Goal: Register for event/course

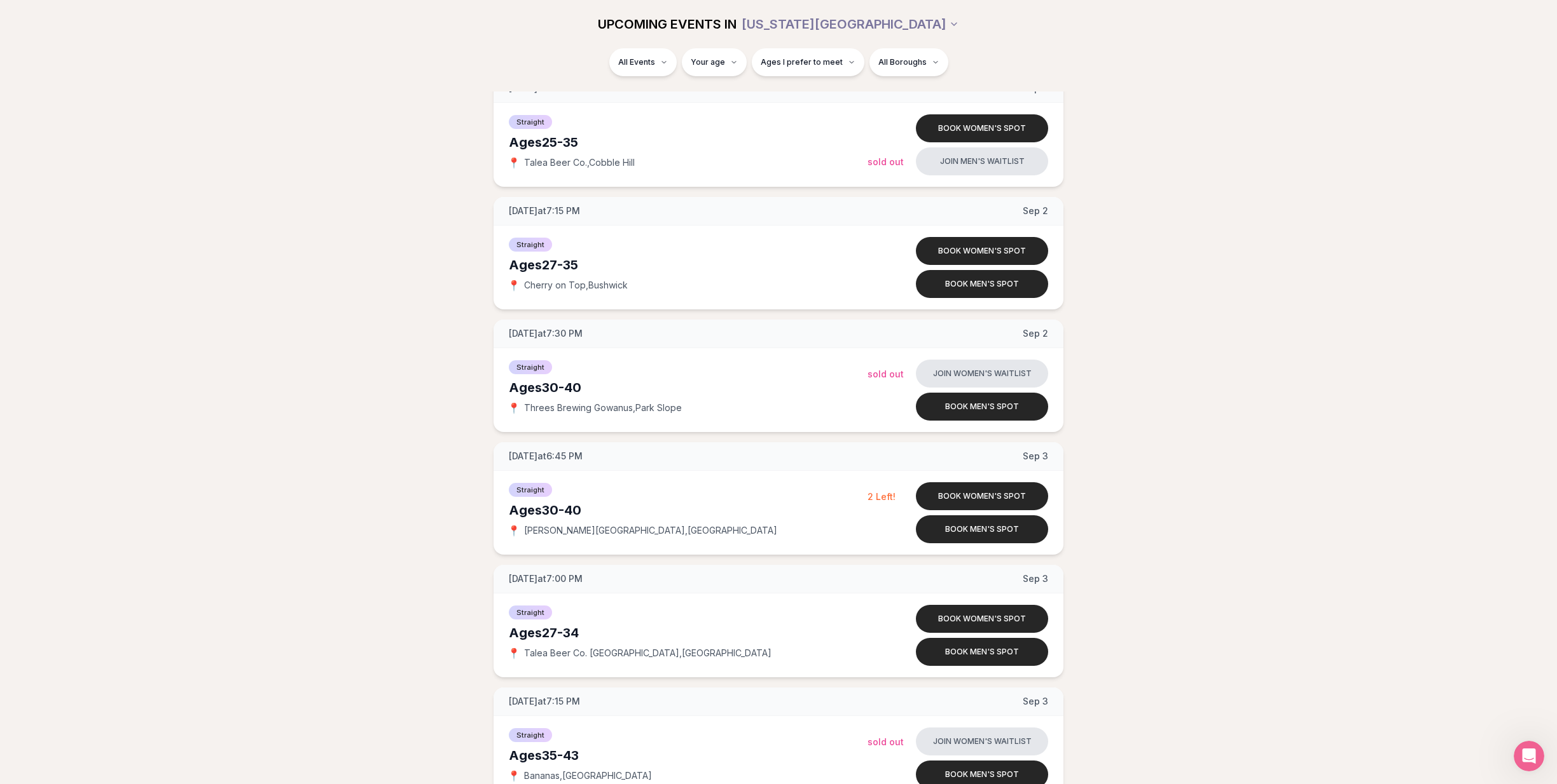
scroll to position [2191, 0]
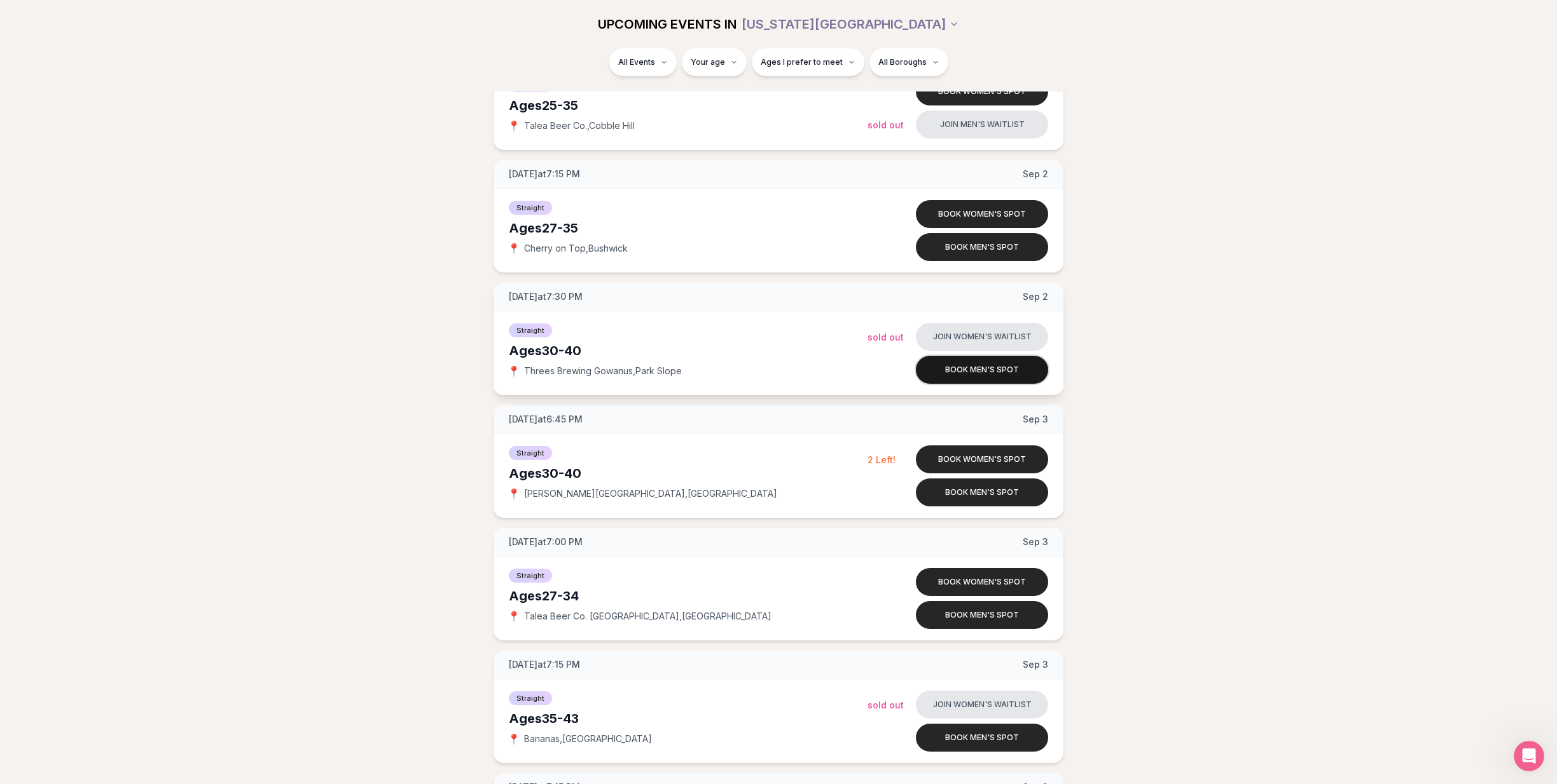
click at [974, 369] on button "Book men's spot" at bounding box center [981, 370] width 132 height 28
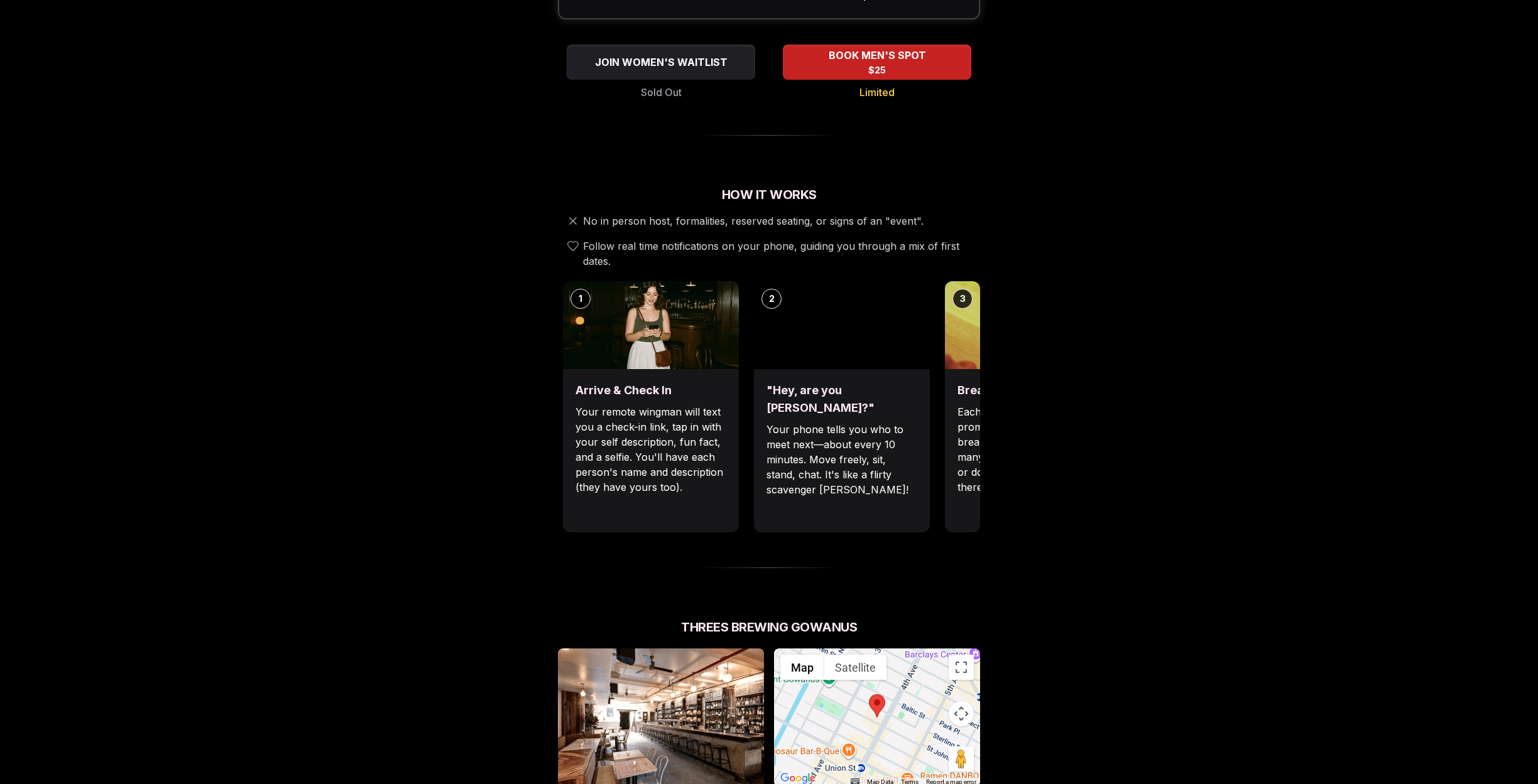
scroll to position [525, 0]
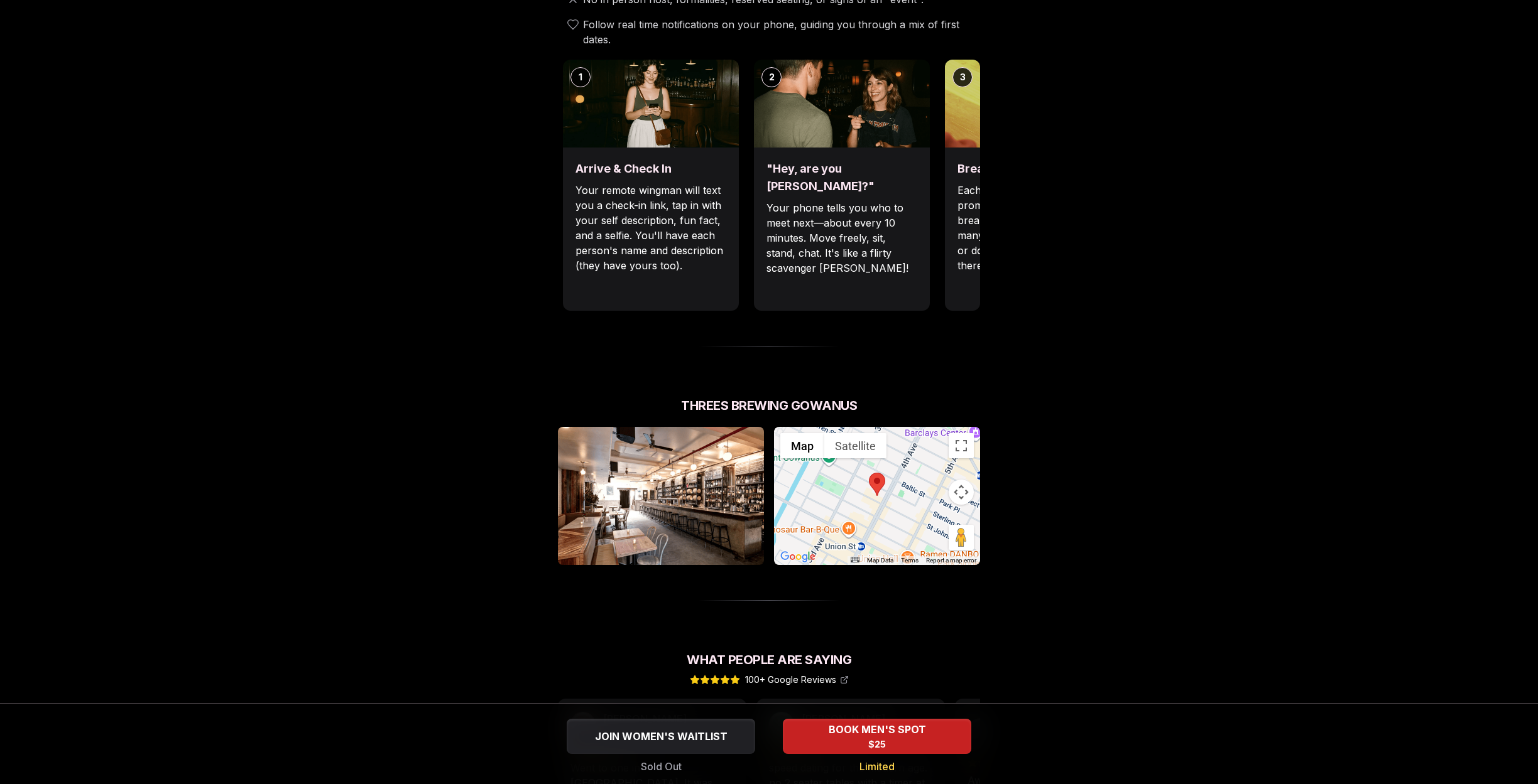
click at [958, 480] on button "Map camera controls" at bounding box center [961, 492] width 25 height 25
click at [934, 511] on button "Zoom out" at bounding box center [929, 523] width 25 height 25
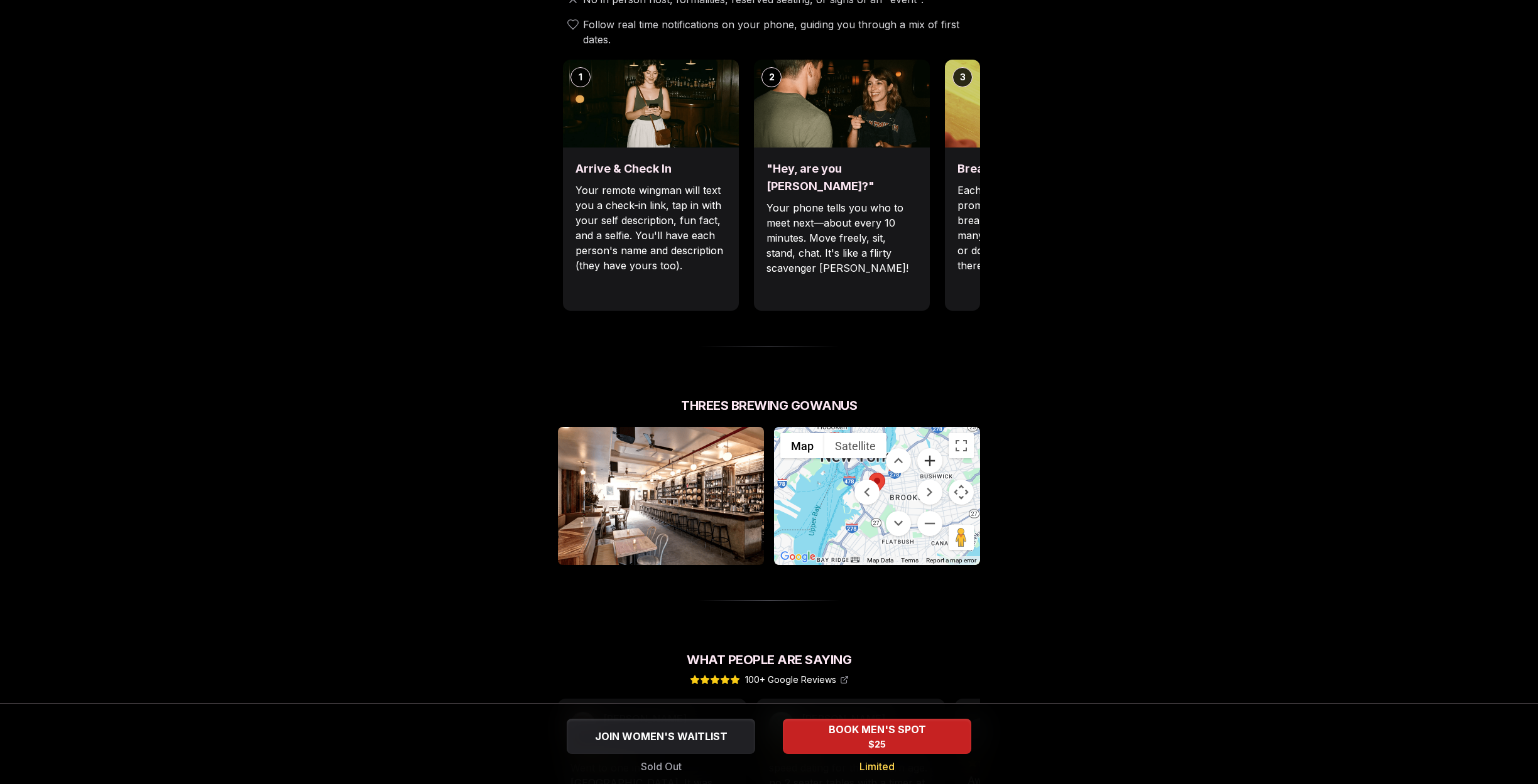
click at [930, 448] on button "Zoom in" at bounding box center [929, 461] width 25 height 25
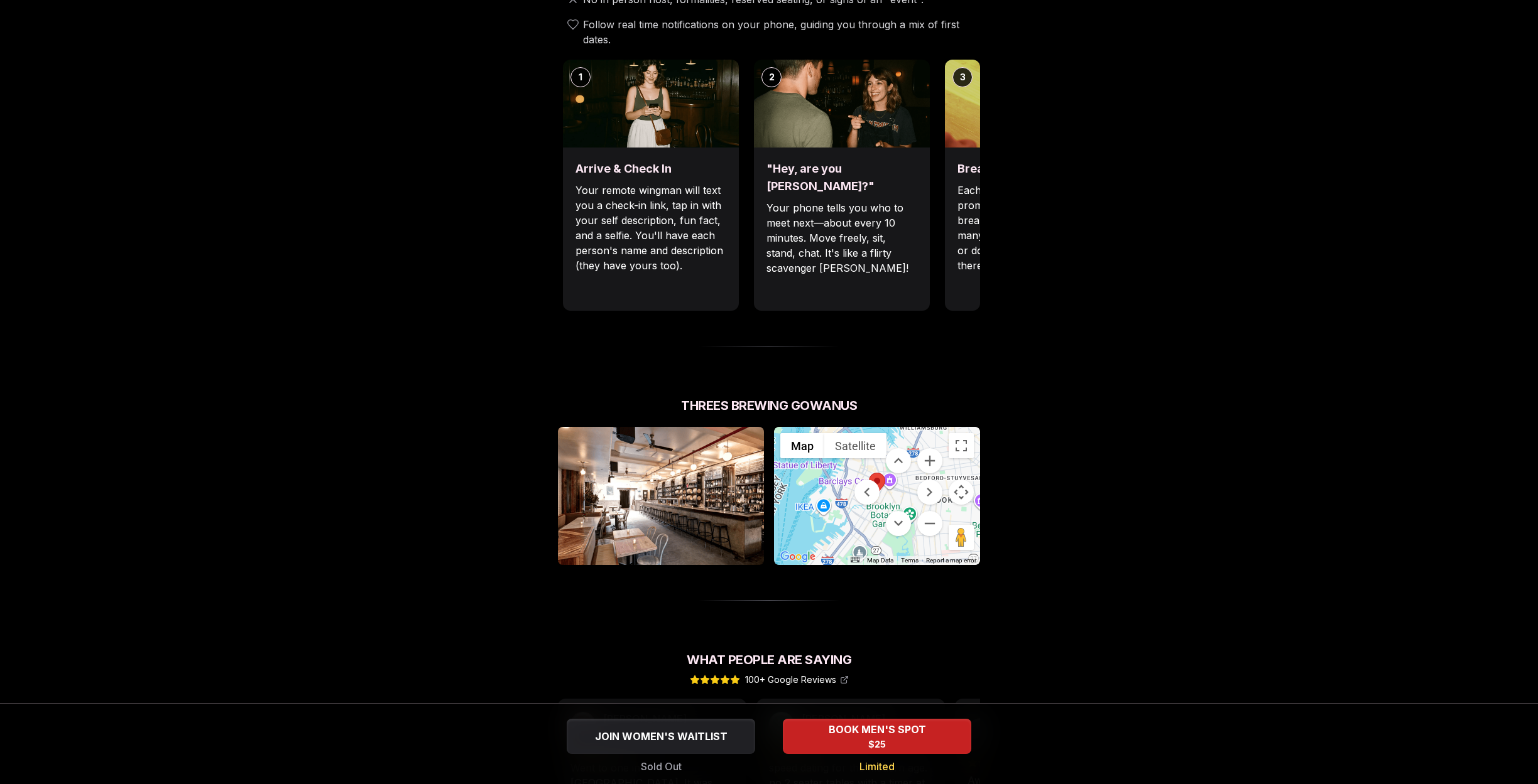
click at [1020, 417] on div "Luvvly Speed Dating [DATE] Age Range 30 - 40 Orientation Straight Evening 7:30 …" at bounding box center [768, 327] width 859 height 1575
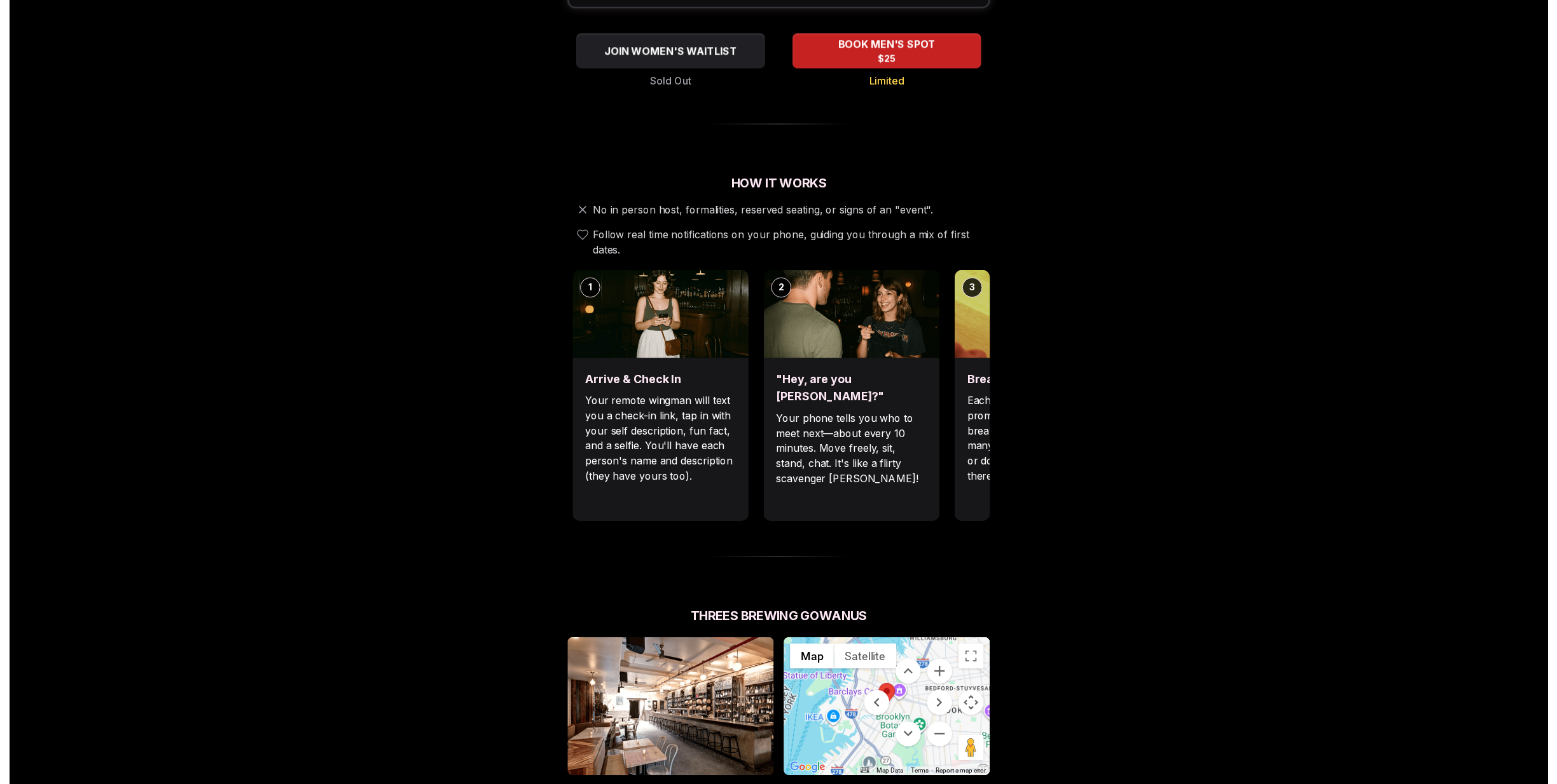
scroll to position [0, 0]
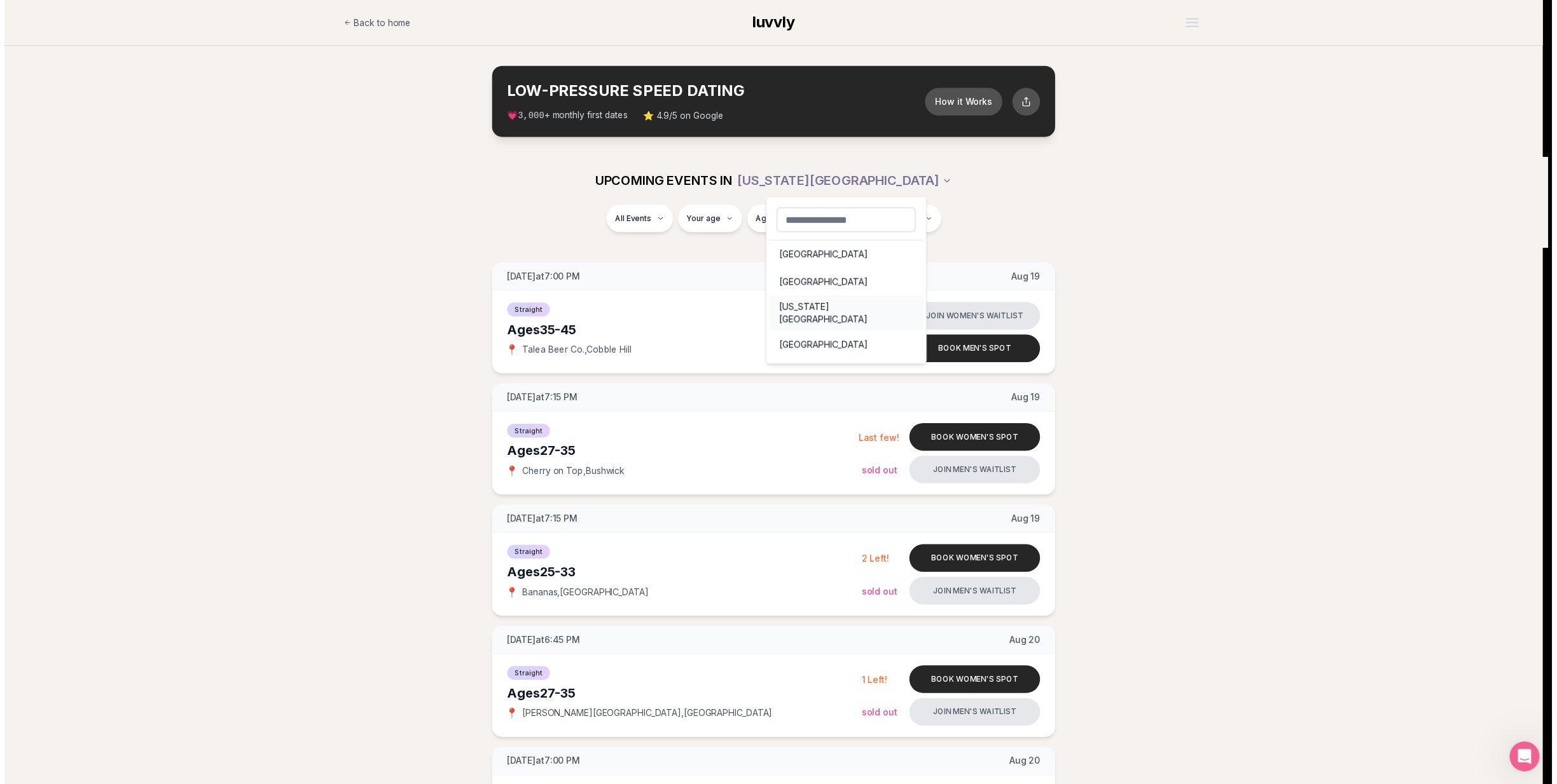
scroll to position [18, 0]
